Goal: Find specific page/section: Find specific page/section

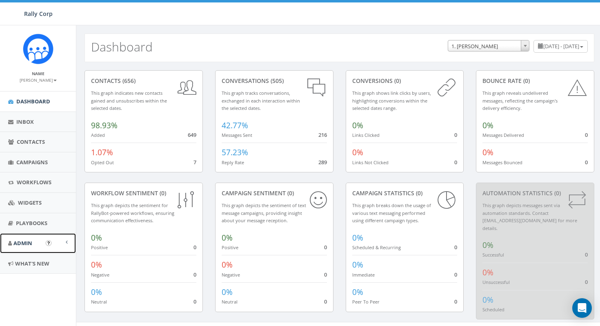
click at [35, 247] on link "Admin" at bounding box center [38, 243] width 76 height 20
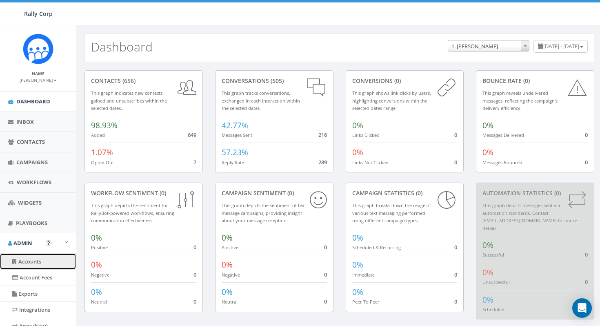
click at [33, 261] on link "Accounts" at bounding box center [38, 261] width 76 height 16
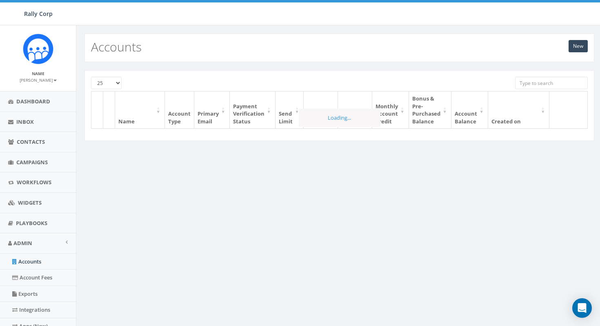
click at [541, 83] on input "search" at bounding box center [551, 83] width 73 height 12
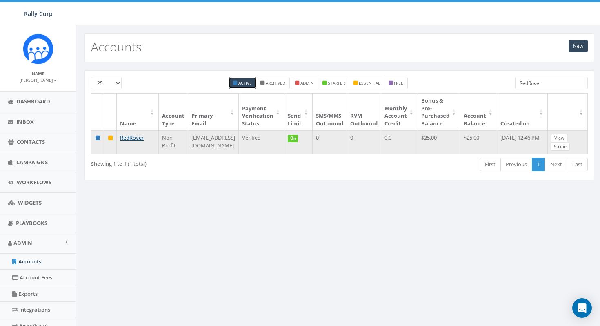
type input "RedRover"
click at [561, 146] on link "Stripe" at bounding box center [559, 146] width 19 height 9
